Goal: Information Seeking & Learning: Learn about a topic

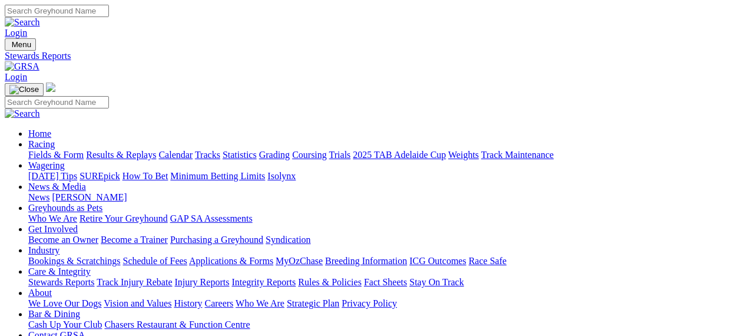
click at [39, 61] on img at bounding box center [22, 66] width 35 height 11
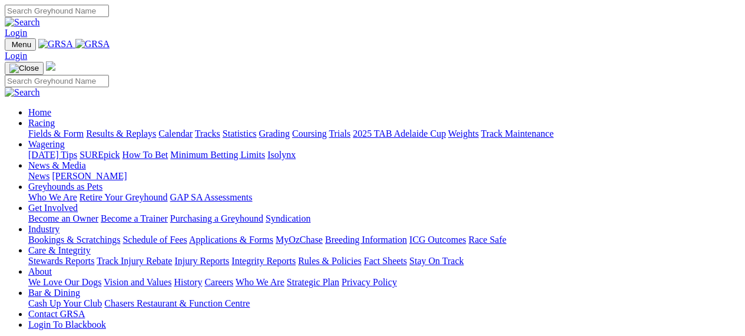
scroll to position [293, 0]
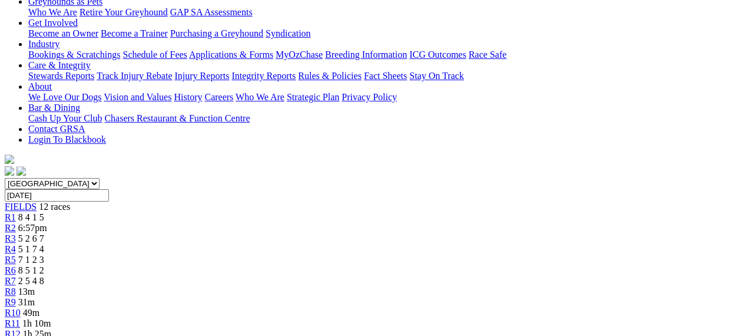
scroll to position [97, 0]
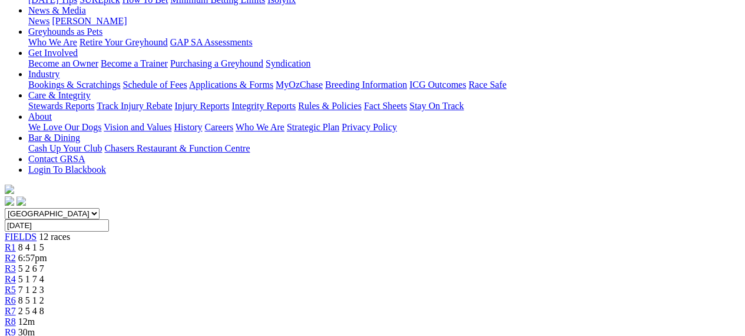
scroll to position [178, 0]
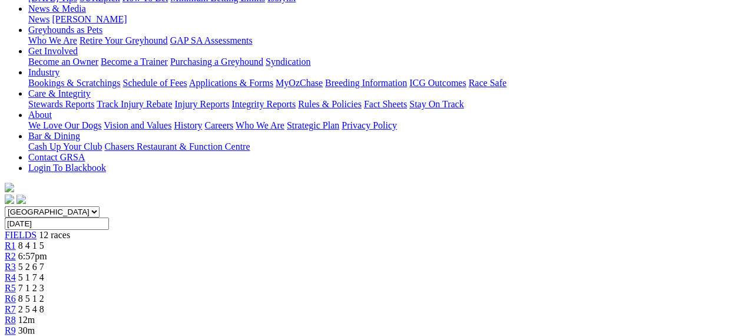
click at [16, 304] on link "R7" at bounding box center [10, 309] width 11 height 10
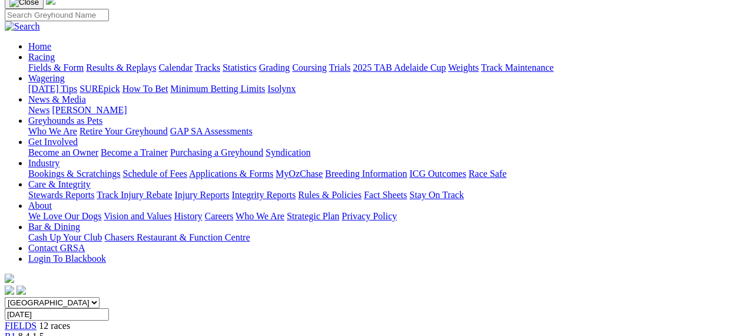
scroll to position [30, 0]
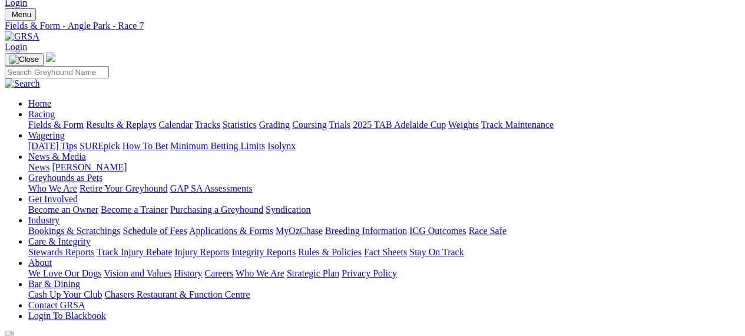
click at [39, 31] on img at bounding box center [22, 36] width 35 height 11
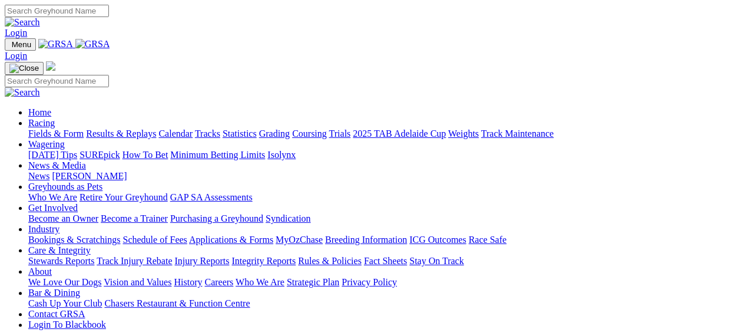
click at [55, 118] on link "Racing" at bounding box center [41, 123] width 26 height 10
click at [156, 128] on link "Results & Replays" at bounding box center [121, 133] width 70 height 10
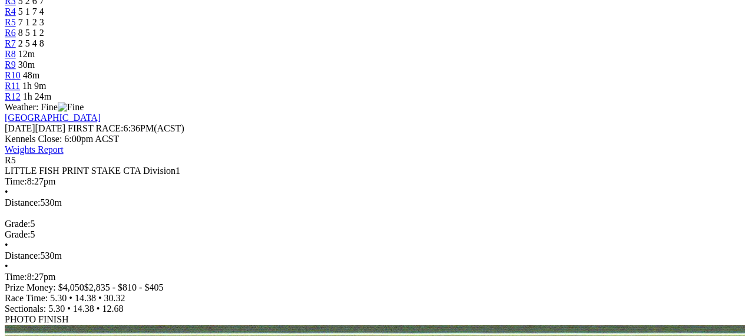
scroll to position [449, 0]
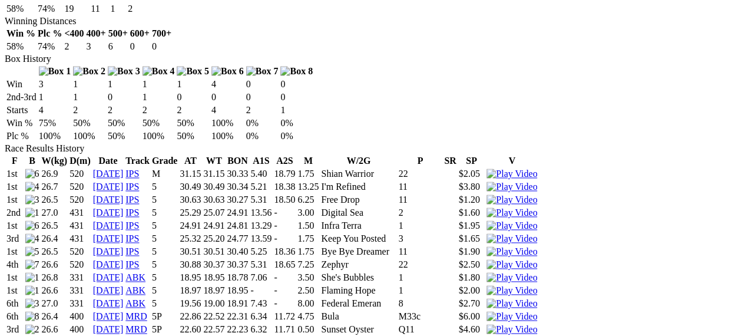
scroll to position [725, 0]
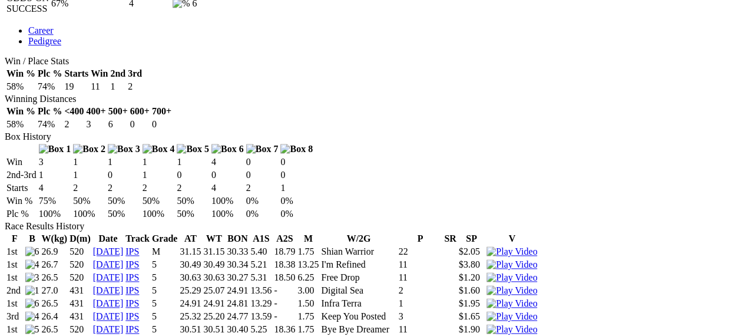
scroll to position [645, 0]
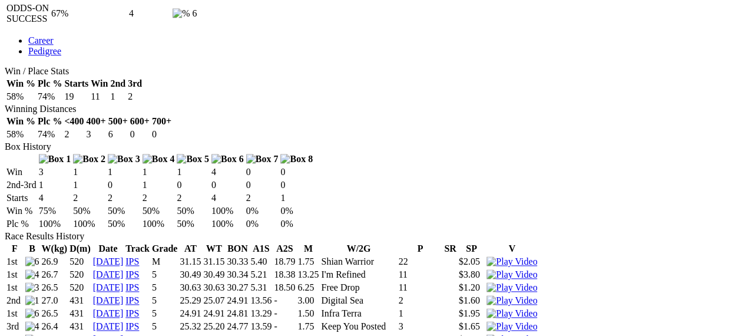
scroll to position [628, 0]
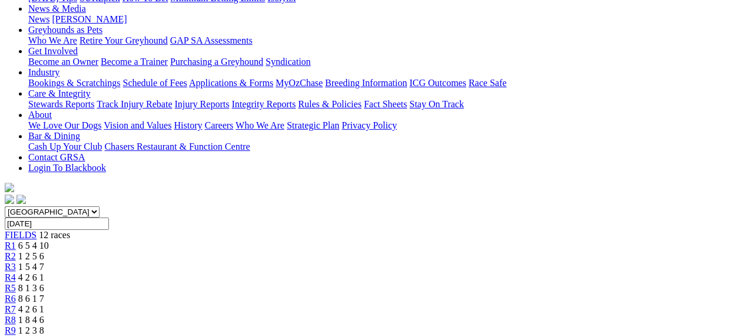
scroll to position [194, 0]
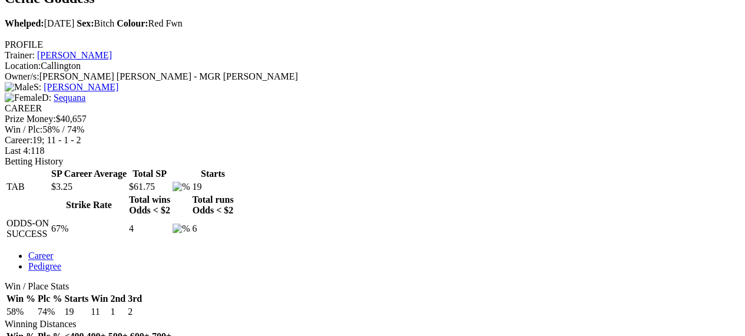
scroll to position [418, 0]
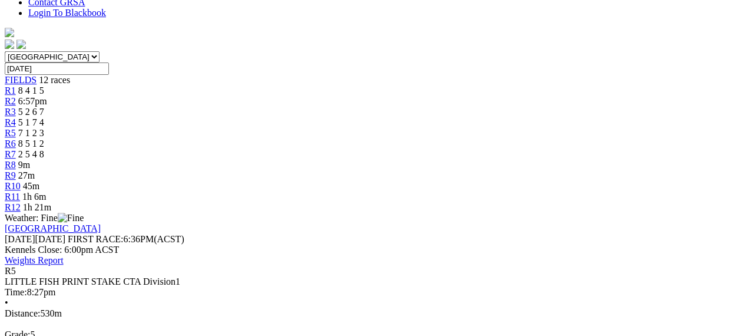
scroll to position [340, 0]
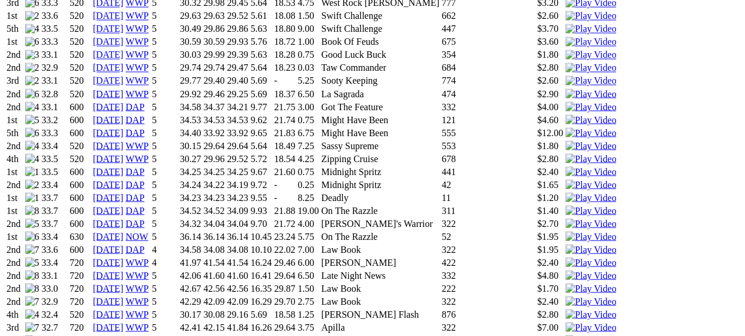
scroll to position [1072, 0]
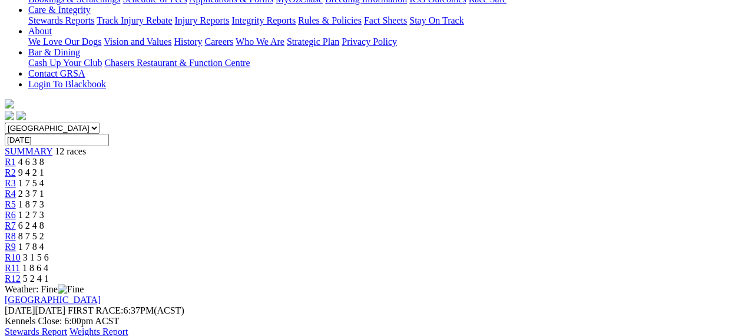
scroll to position [258, 0]
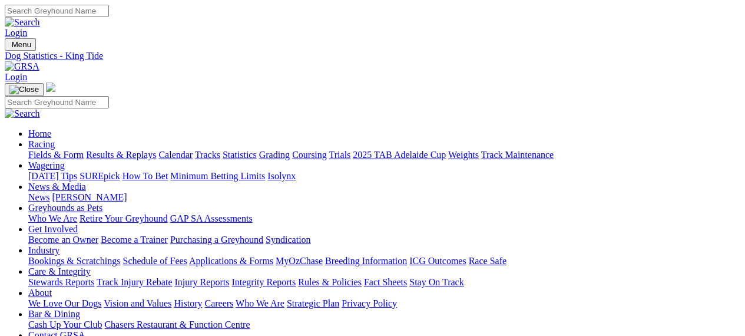
click at [39, 61] on img at bounding box center [22, 66] width 35 height 11
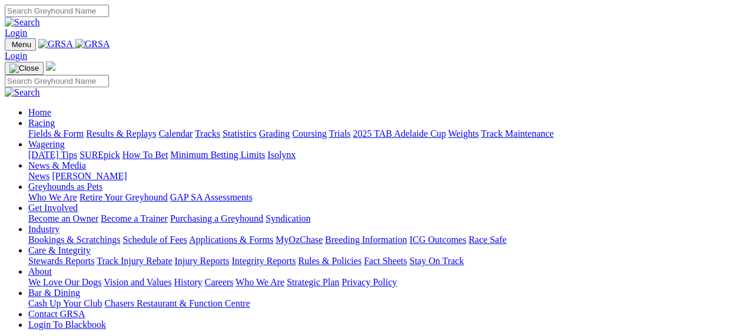
click at [55, 118] on link "Racing" at bounding box center [41, 123] width 26 height 10
click at [155, 128] on link "Results & Replays" at bounding box center [121, 133] width 70 height 10
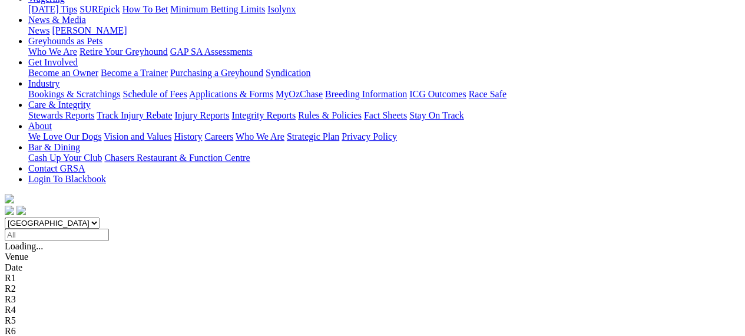
scroll to position [174, 0]
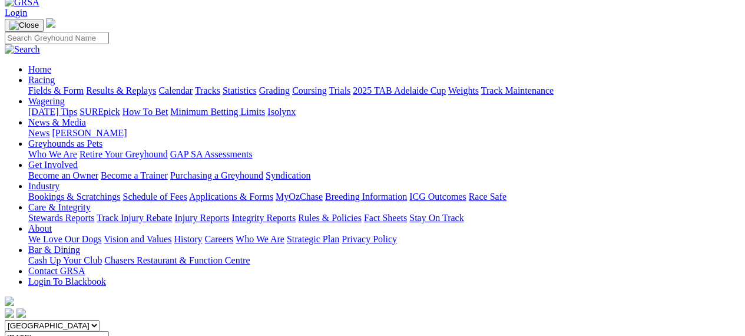
scroll to position [52, 0]
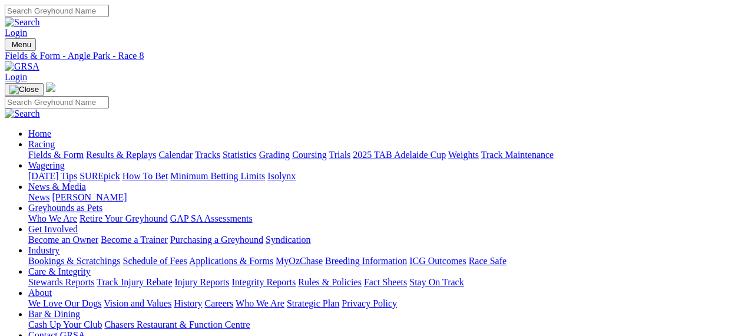
click at [39, 61] on img at bounding box center [22, 66] width 35 height 11
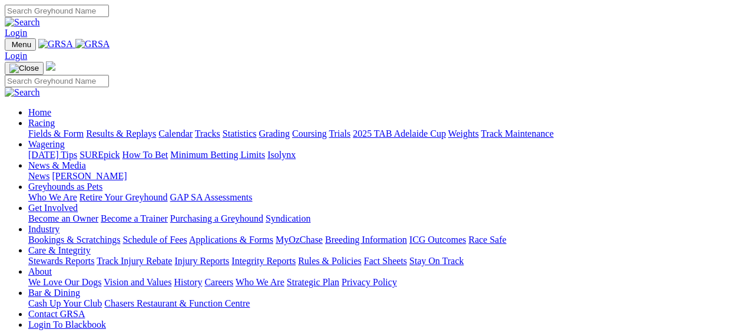
scroll to position [293, 0]
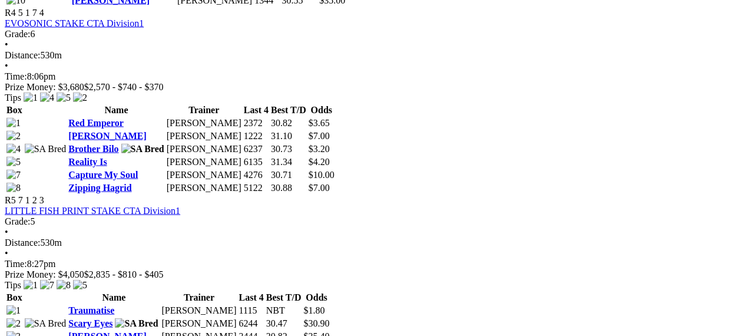
scroll to position [1210, 0]
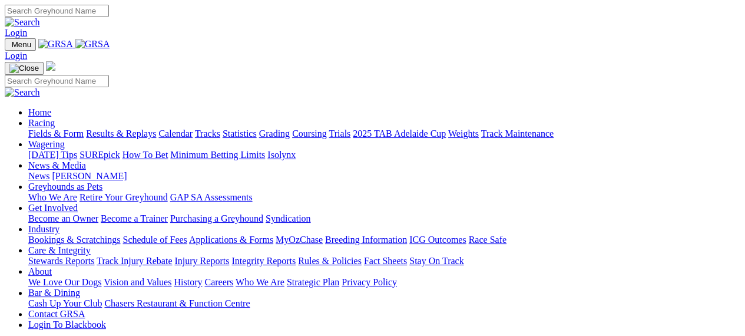
click at [192, 128] on link "Calendar" at bounding box center [175, 133] width 34 height 10
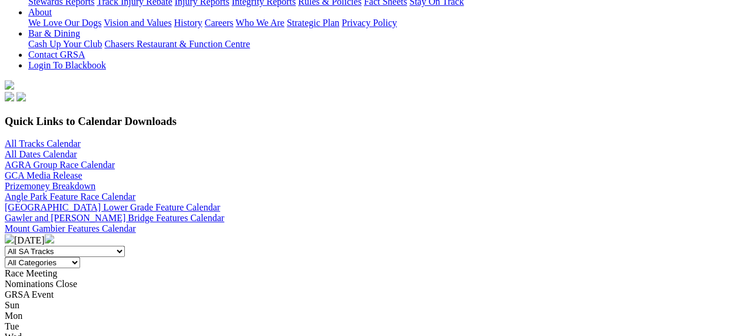
scroll to position [264, 0]
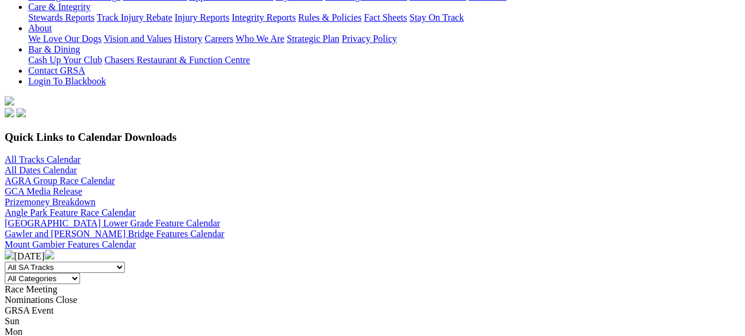
click at [125, 261] on select "All SA Tracks Angle Park Gawler Mount Gambier Murray Bridge Virginia GOTBA Cour…" at bounding box center [65, 266] width 120 height 11
select select "1"
click at [100, 261] on select "All SA Tracks Angle Park Gawler Mount Gambier Murray Bridge Virginia GOTBA Cour…" at bounding box center [65, 266] width 120 height 11
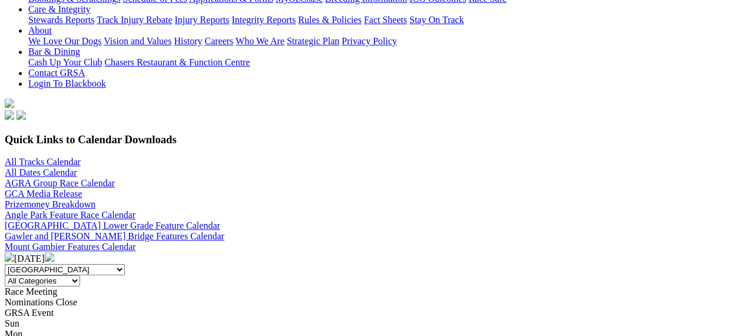
click at [54, 252] on img at bounding box center [49, 256] width 9 height 9
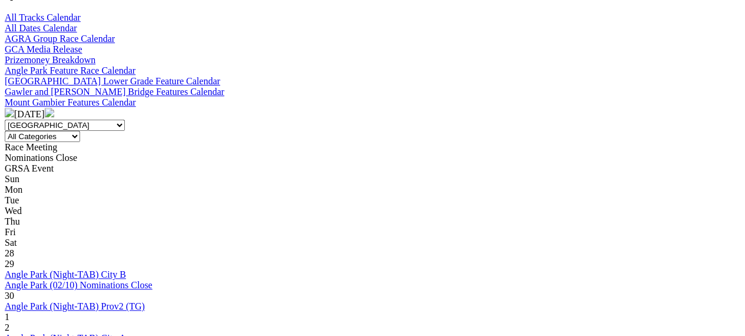
scroll to position [393, 0]
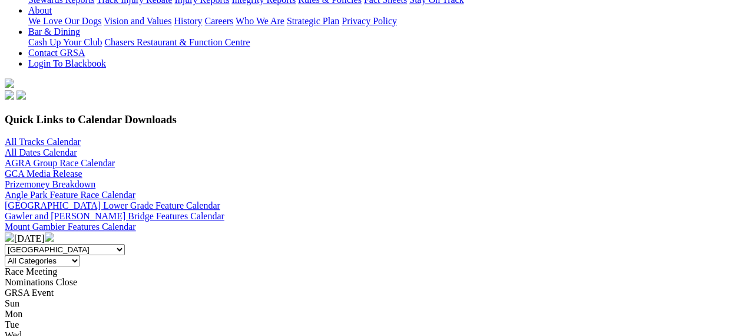
scroll to position [258, 0]
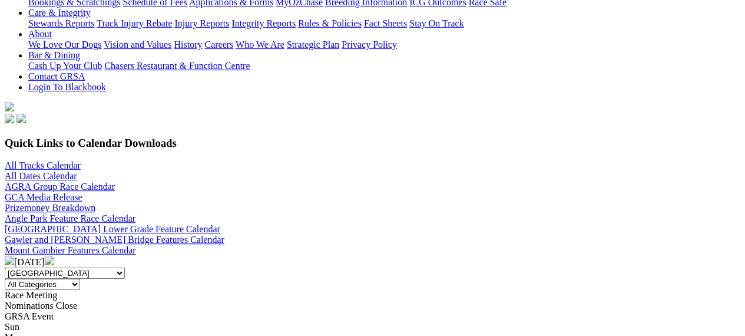
click at [14, 255] on img at bounding box center [9, 259] width 9 height 9
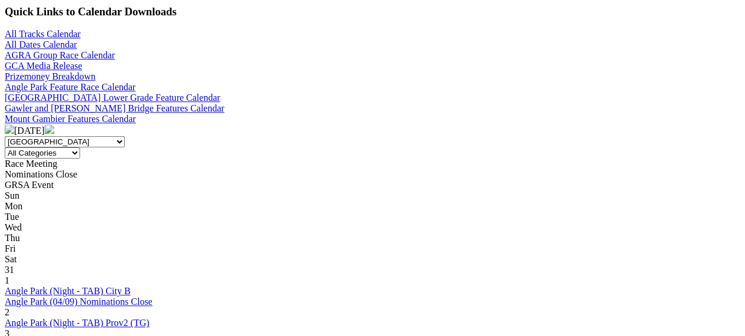
scroll to position [381, 0]
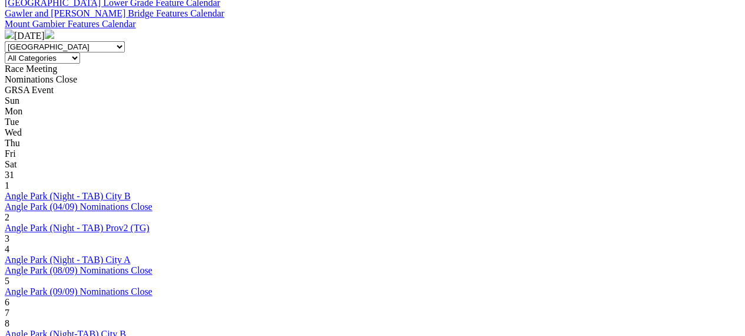
scroll to position [490, 0]
